Goal: Task Accomplishment & Management: Manage account settings

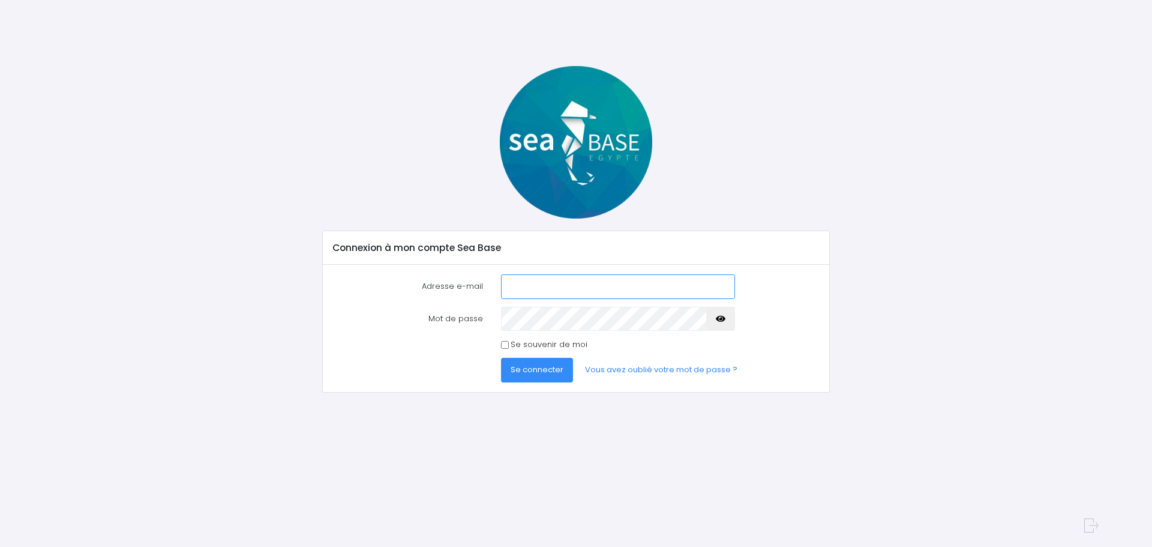
click at [592, 287] on input "Adresse e-mail" at bounding box center [618, 286] width 234 height 24
type input "sebraclot@hotmail.fr"
click at [547, 366] on span "Se connecter" at bounding box center [537, 369] width 53 height 11
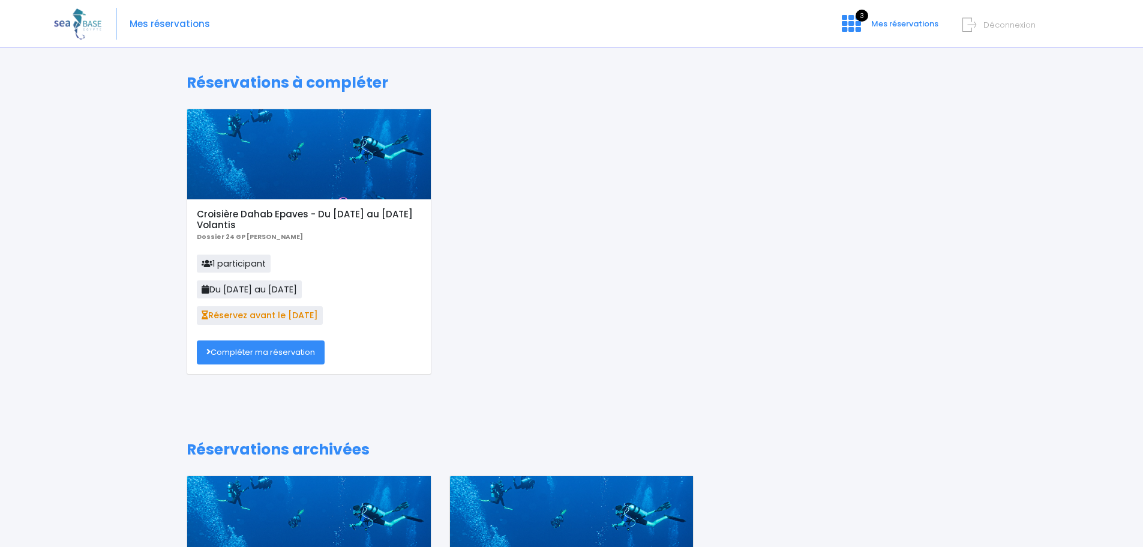
click at [261, 346] on link "Compléter ma réservation" at bounding box center [261, 352] width 128 height 24
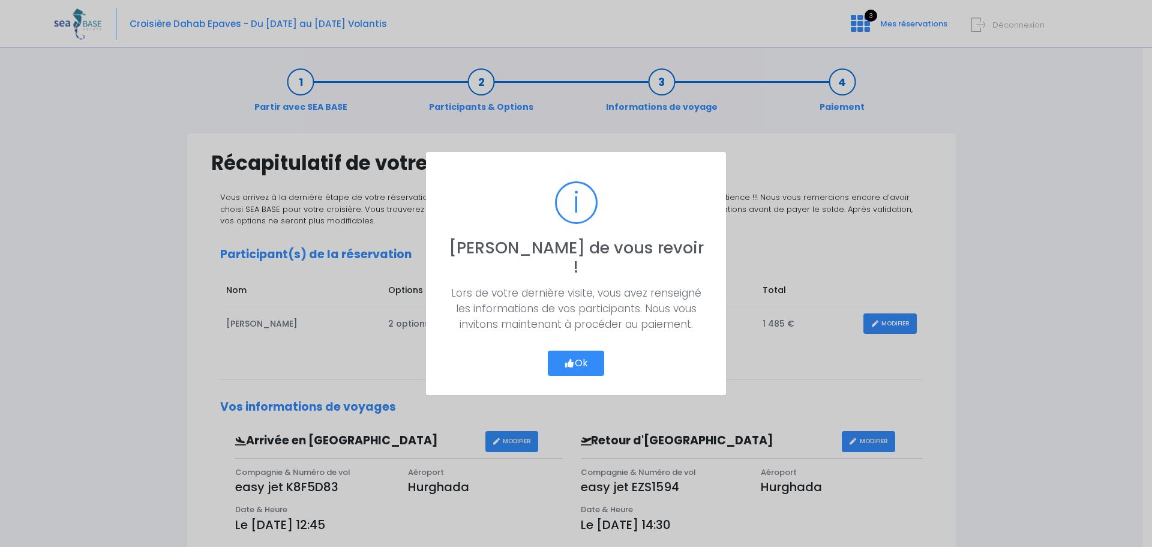
click at [592, 350] on button "Ok" at bounding box center [576, 362] width 56 height 25
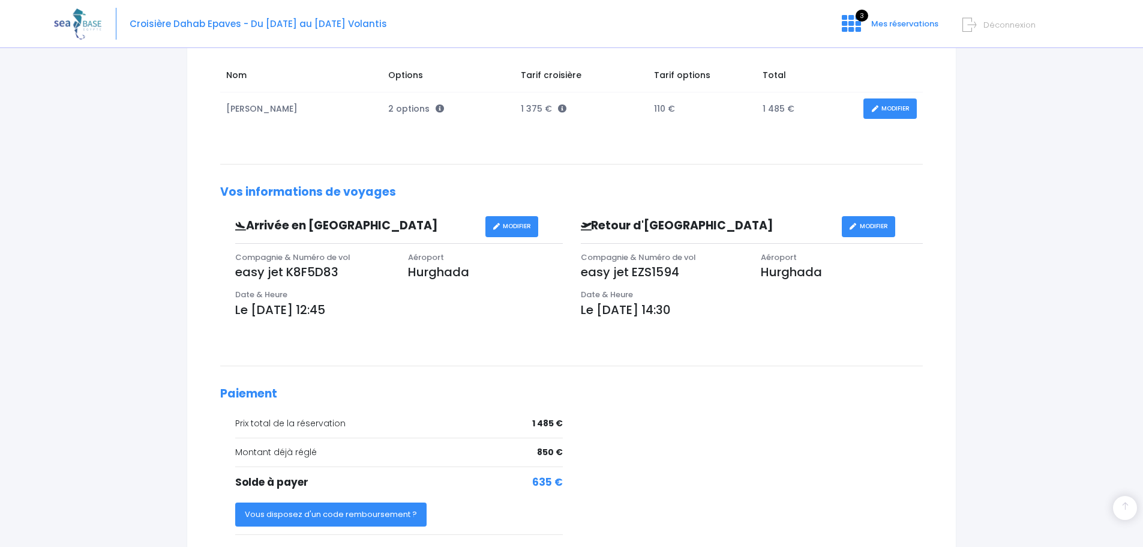
scroll to position [214, 0]
click at [885, 112] on link "MODIFIER" at bounding box center [889, 110] width 53 height 21
click at [884, 107] on link "MODIFIER" at bounding box center [889, 110] width 53 height 21
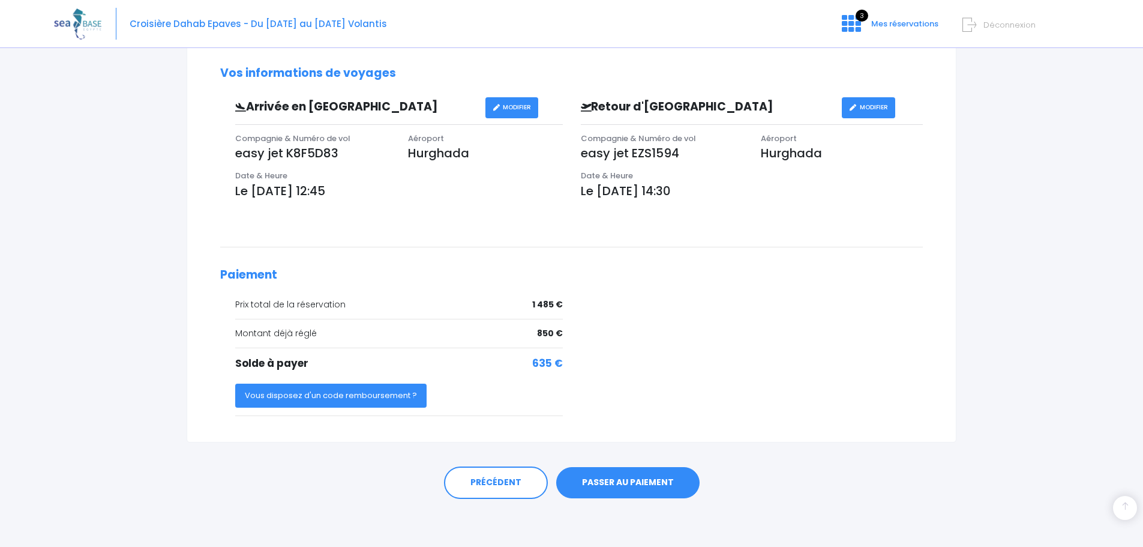
scroll to position [262, 0]
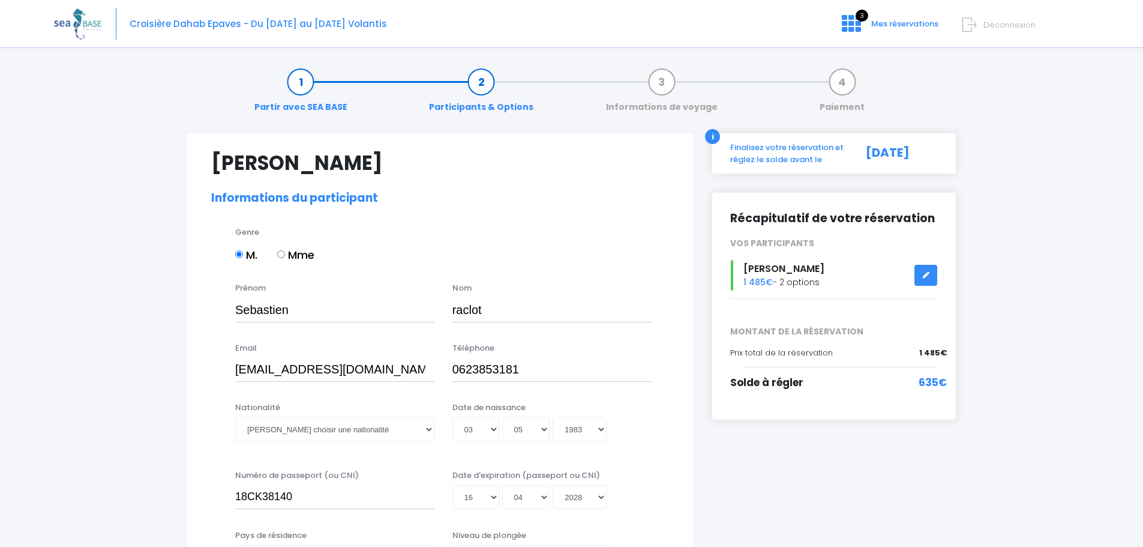
select select "N4"
click at [863, 25] on link "3 Mes réservations" at bounding box center [888, 27] width 113 height 11
